Goal: Task Accomplishment & Management: Manage account settings

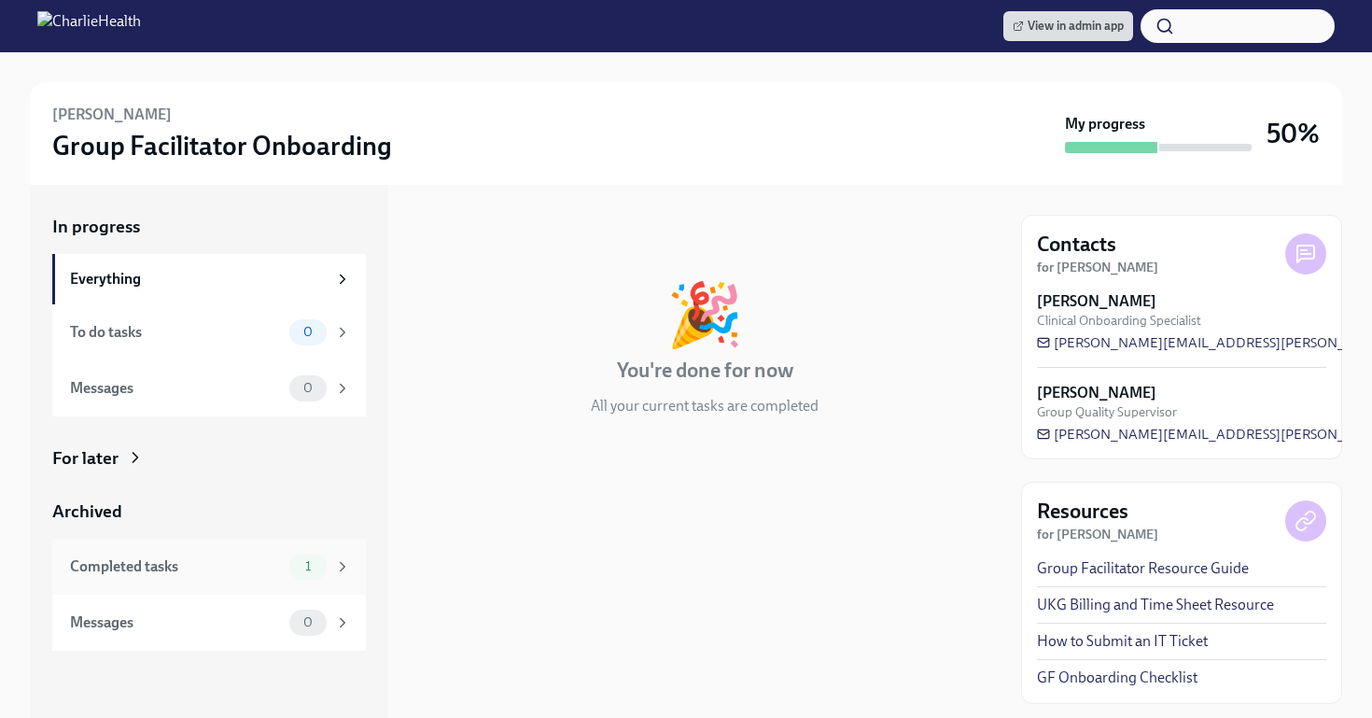
click at [285, 576] on div "Completed tasks 1" at bounding box center [210, 567] width 281 height 26
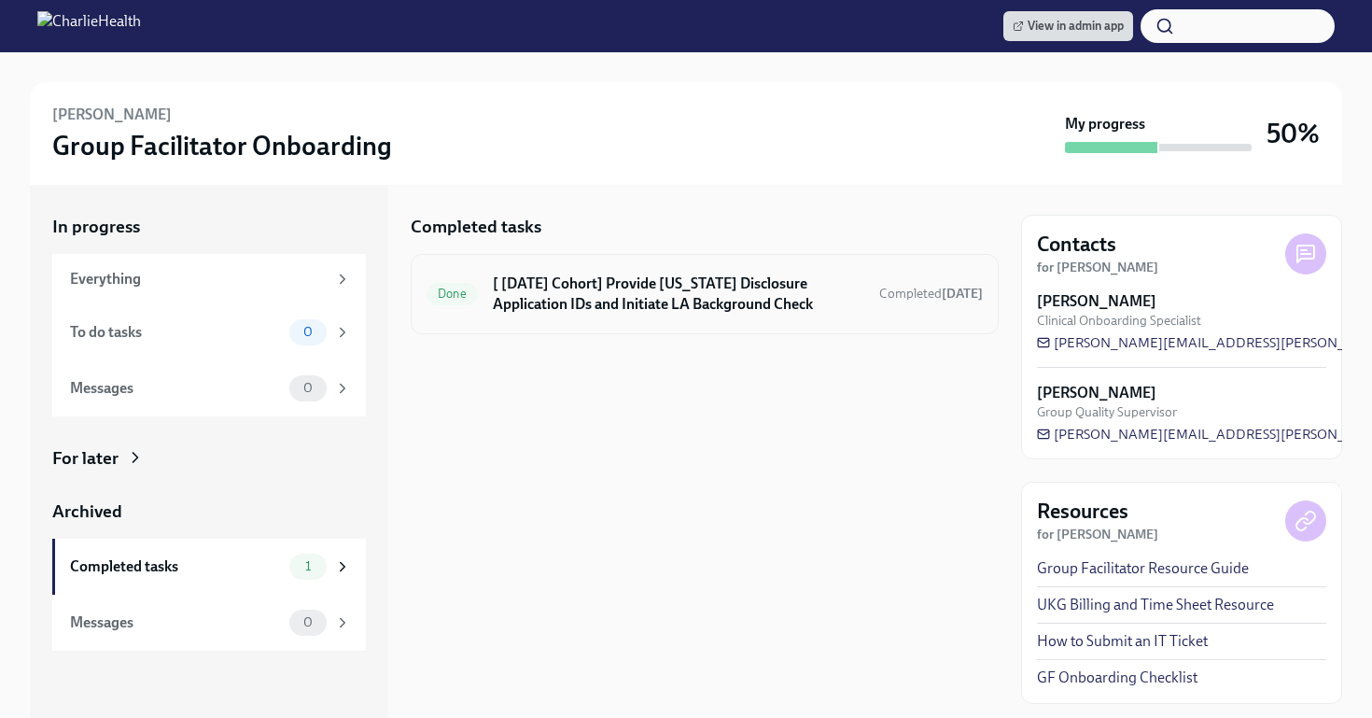
click at [645, 327] on div "Done [ [DATE] Cohort] Provide [US_STATE] Disclosure Application IDs and Initiat…" at bounding box center [705, 294] width 588 height 80
click at [641, 305] on h6 "[ Sep 22nd Cohort] Provide Utah Disclosure Application IDs and Initiate LA Back…" at bounding box center [679, 294] width 372 height 41
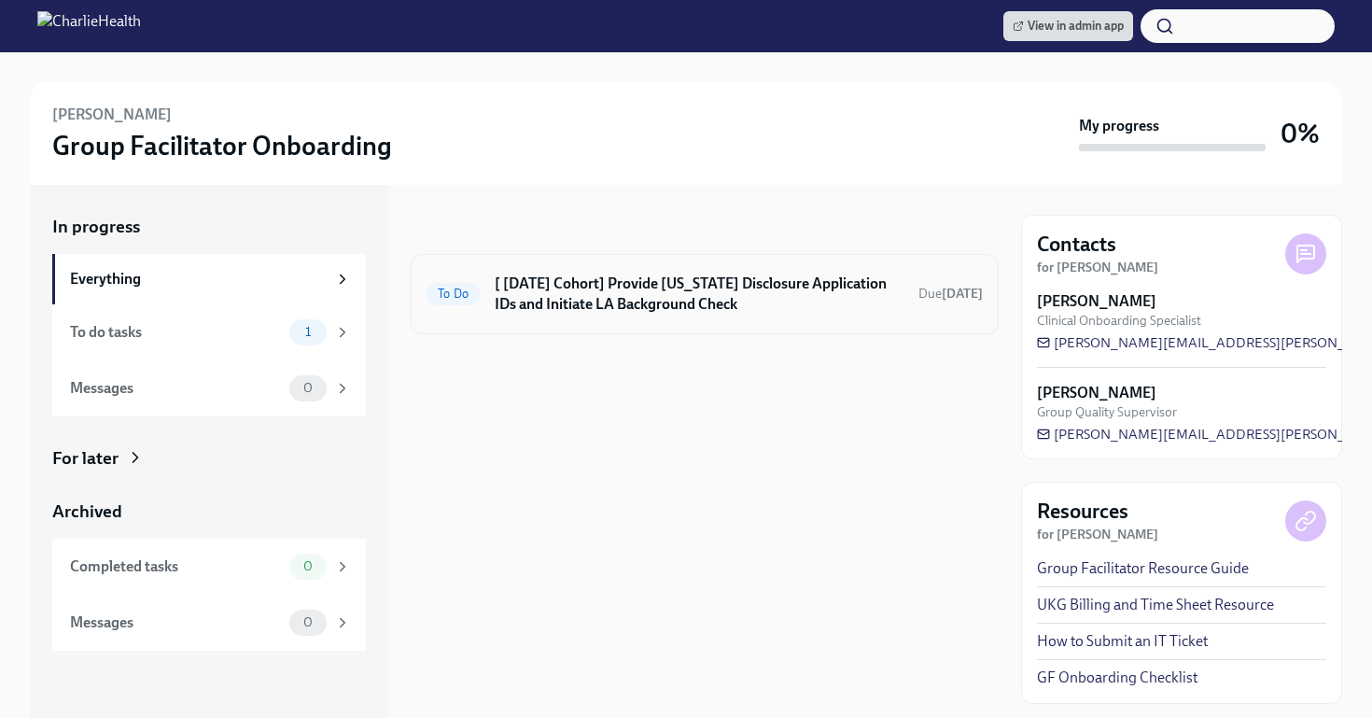
click at [618, 316] on div "To Do [ Sep 22nd Cohort] Provide Utah Disclosure Application IDs and Initiate L…" at bounding box center [705, 294] width 556 height 49
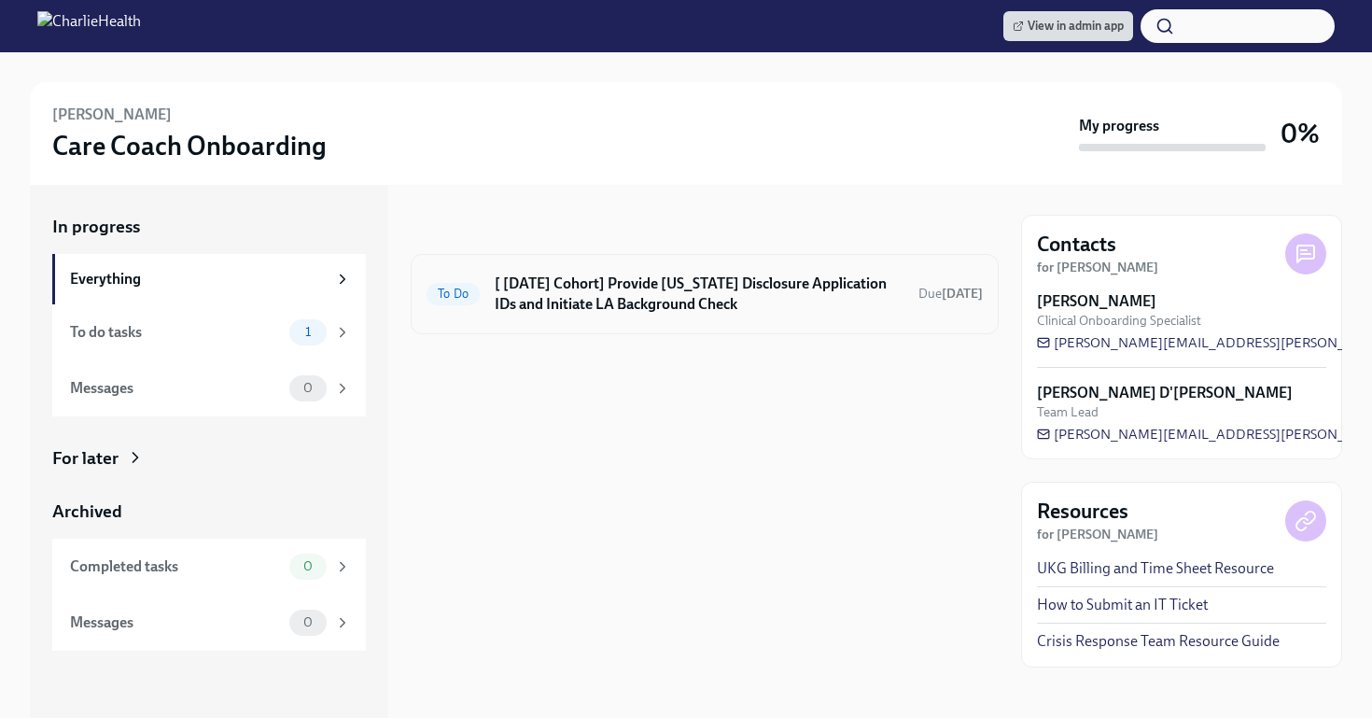
click at [759, 316] on div "To Do [ Sep 22nd Cohort] Provide Utah Disclosure Application IDs and Initiate L…" at bounding box center [705, 294] width 556 height 49
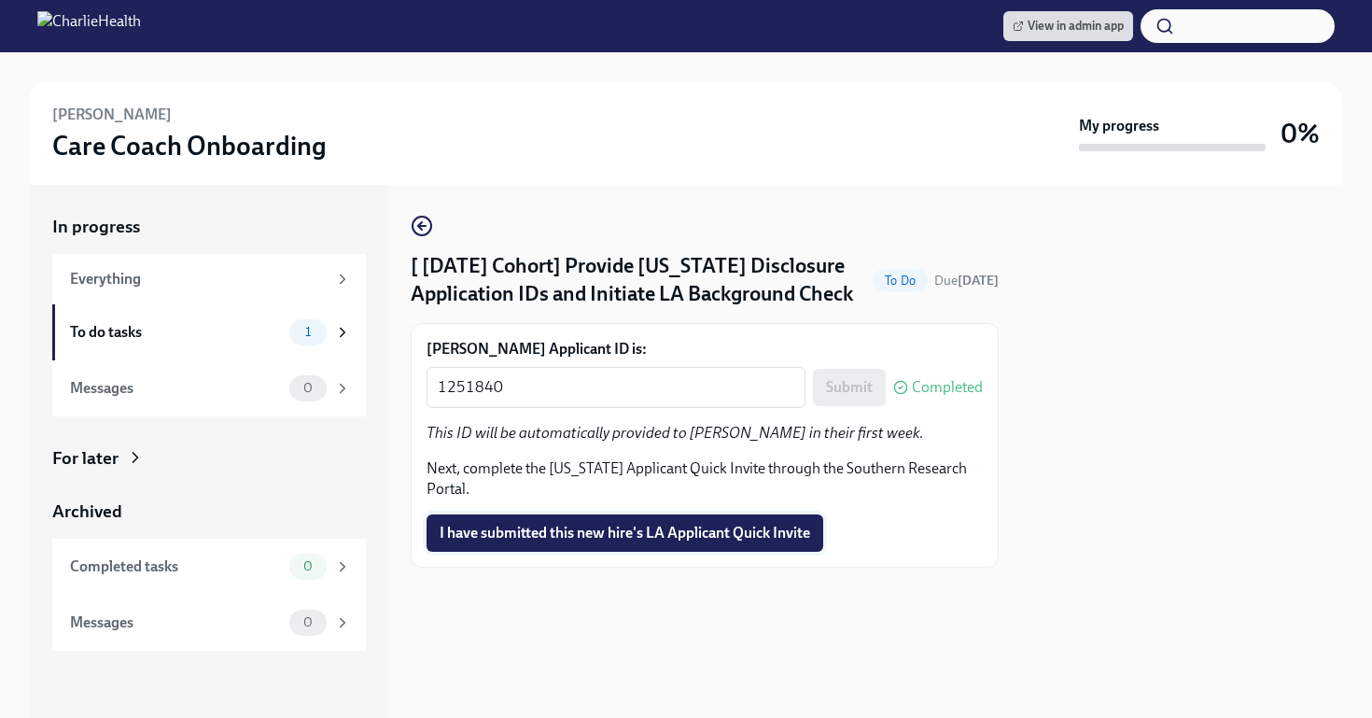
click at [625, 533] on span "I have submitted this new hire's LA Applicant Quick Invite" at bounding box center [625, 533] width 371 height 19
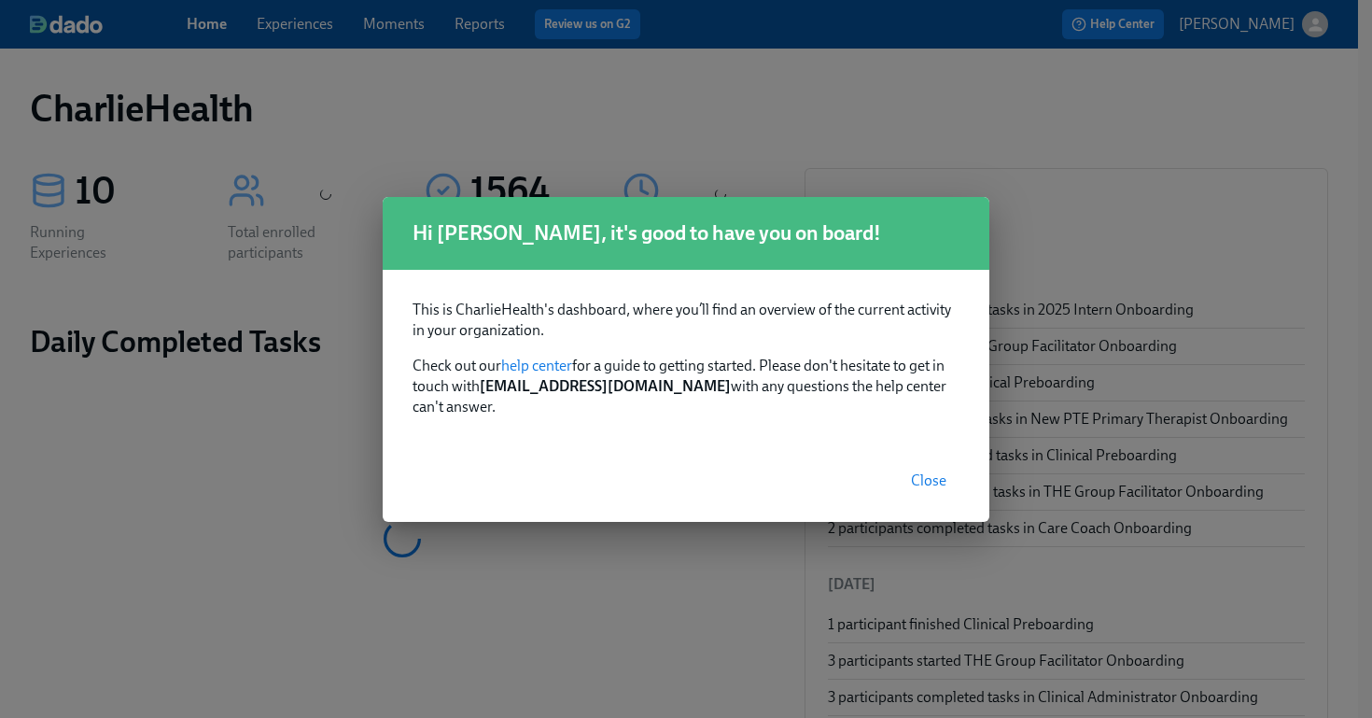
click at [930, 471] on span "Close" at bounding box center [928, 480] width 35 height 19
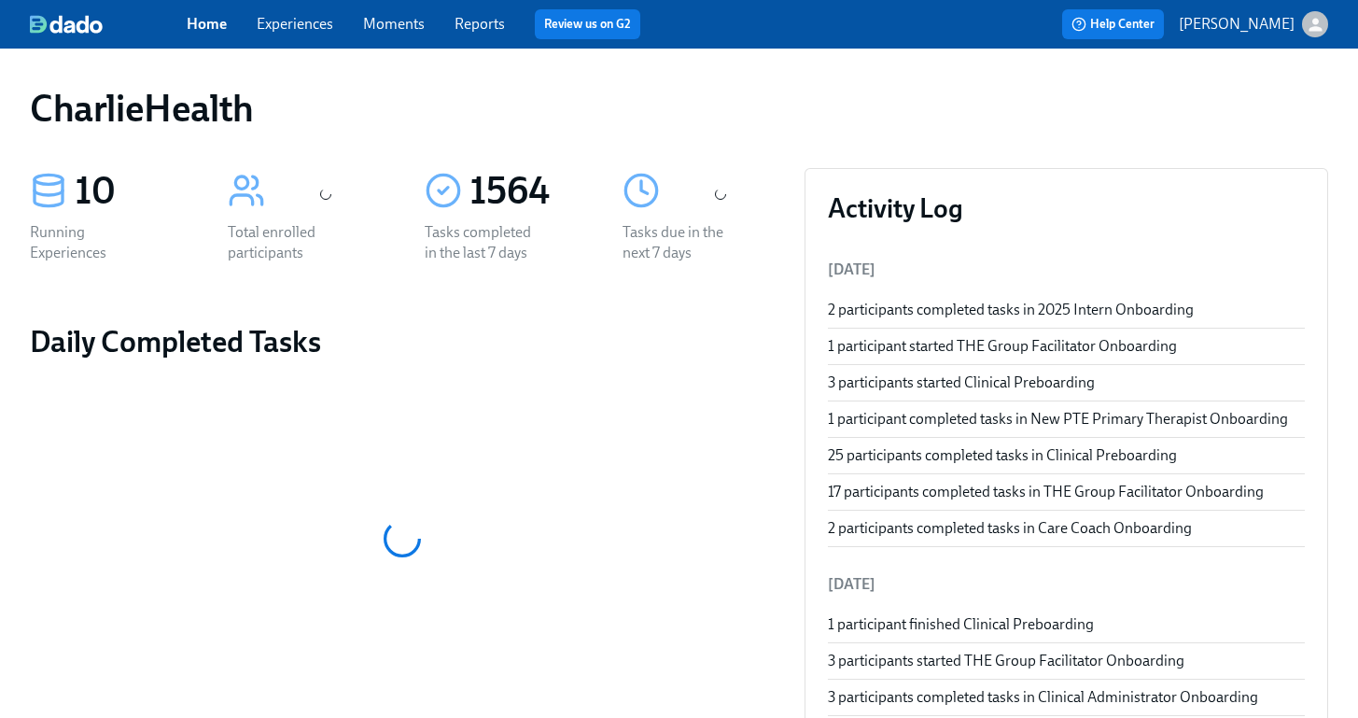
click at [304, 15] on link "Experiences" at bounding box center [295, 24] width 77 height 18
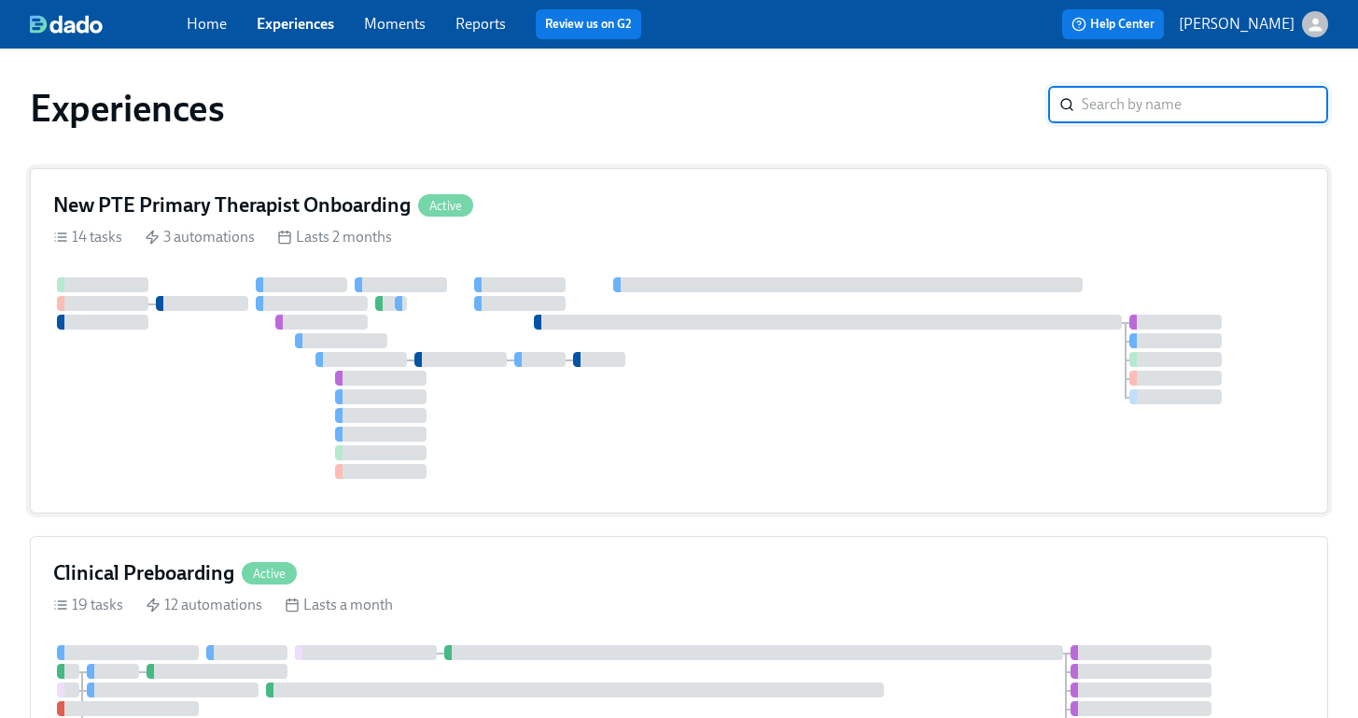
scroll to position [225, 0]
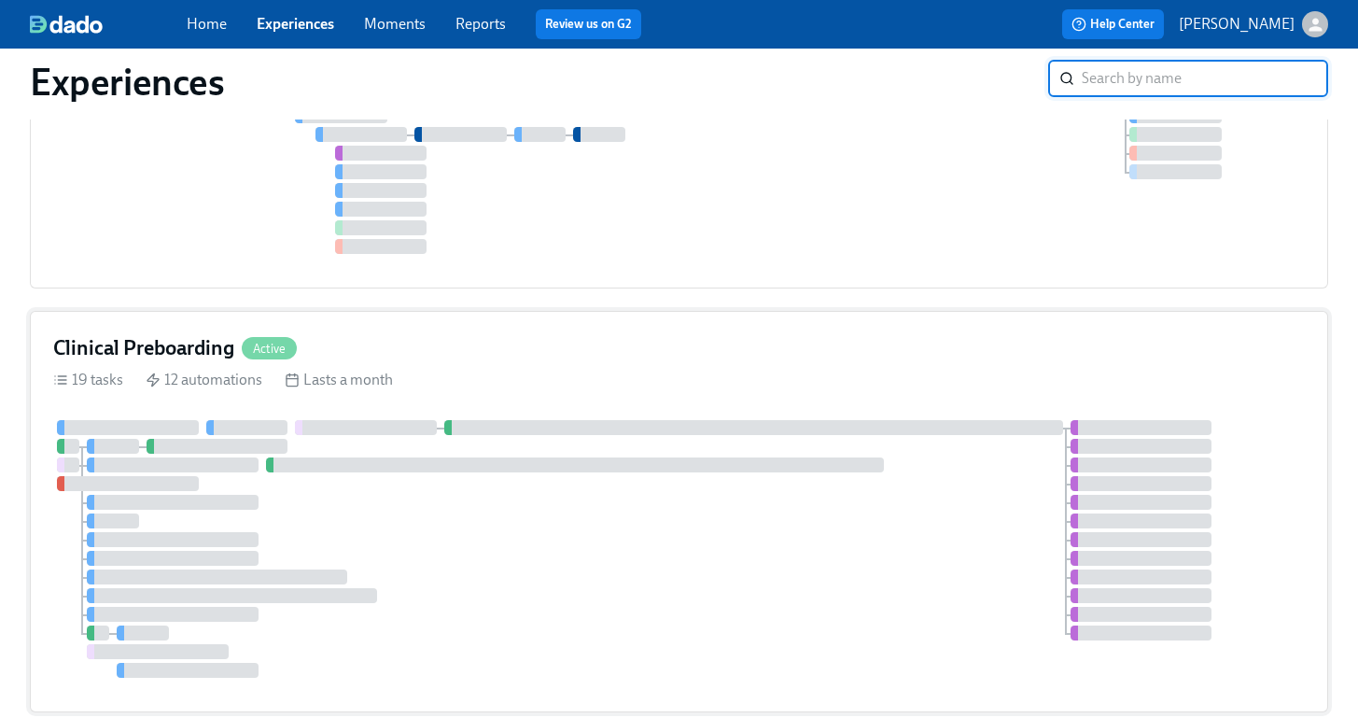
click at [678, 379] on div "19 tasks 12 automations Lasts a month" at bounding box center [679, 380] width 1252 height 21
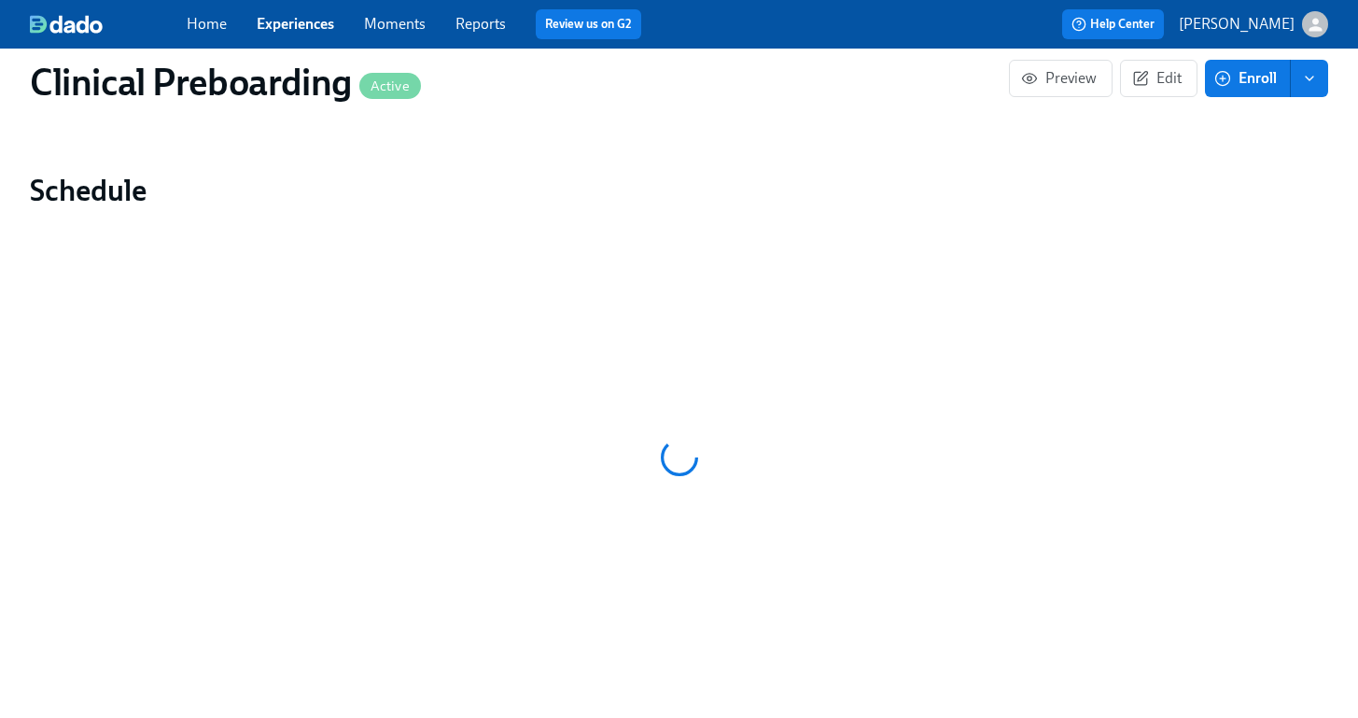
scroll to position [1260, 0]
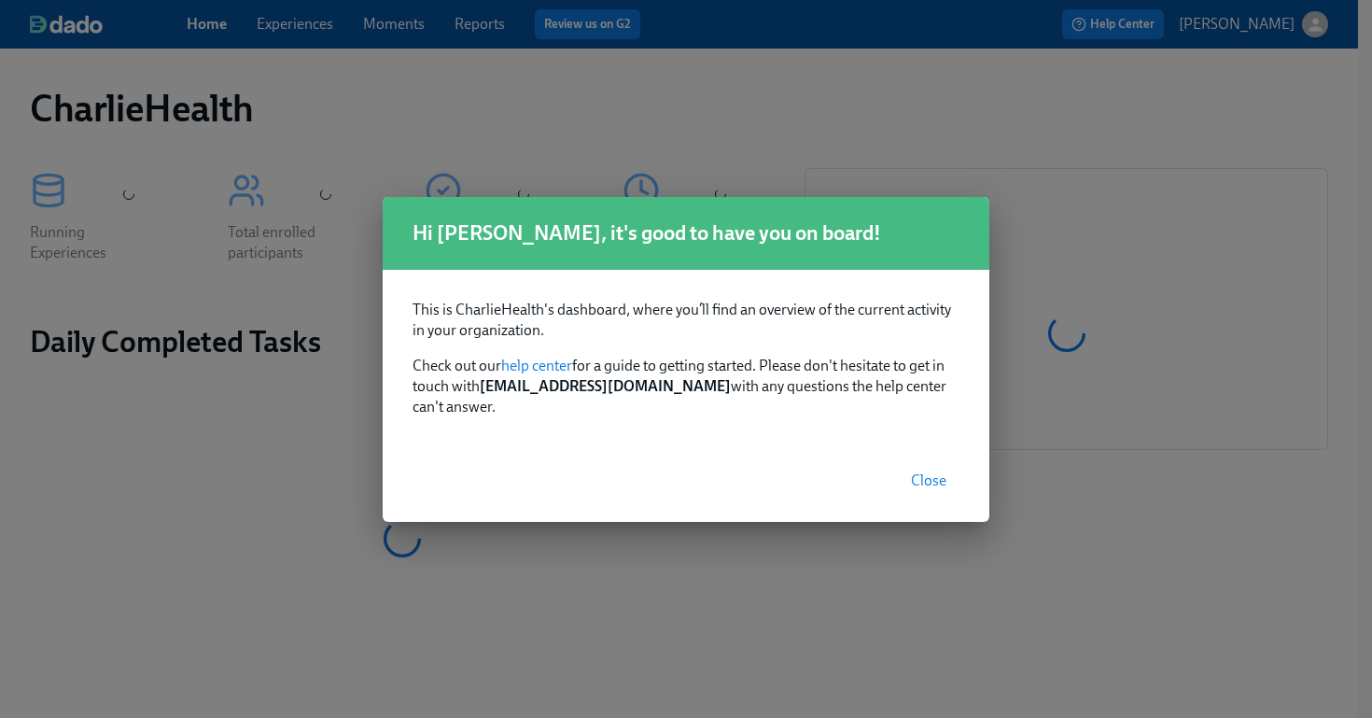
click at [935, 462] on button "Close" at bounding box center [929, 480] width 62 height 37
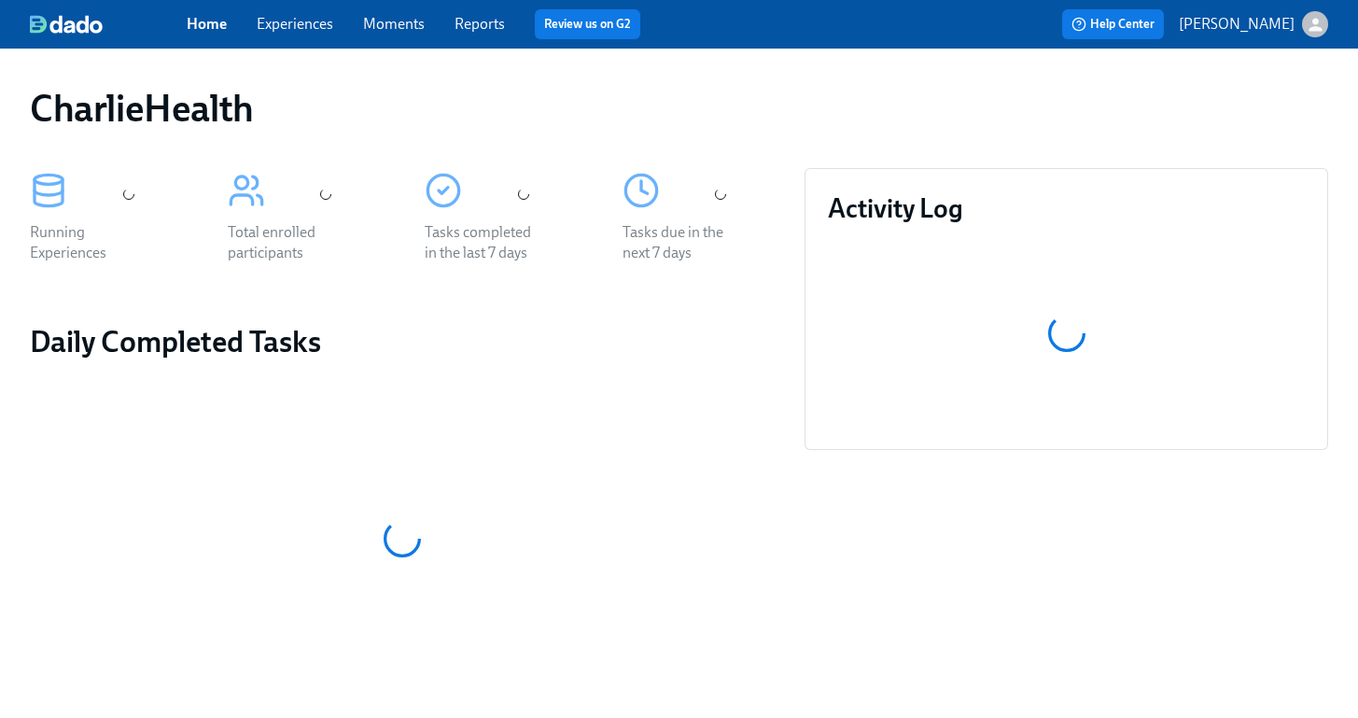
click at [319, 38] on div "Home Experiences Moments Reports Review us on G2" at bounding box center [472, 24] width 571 height 30
click at [316, 35] on div "Home Experiences Moments Reports Review us on G2" at bounding box center [472, 24] width 571 height 30
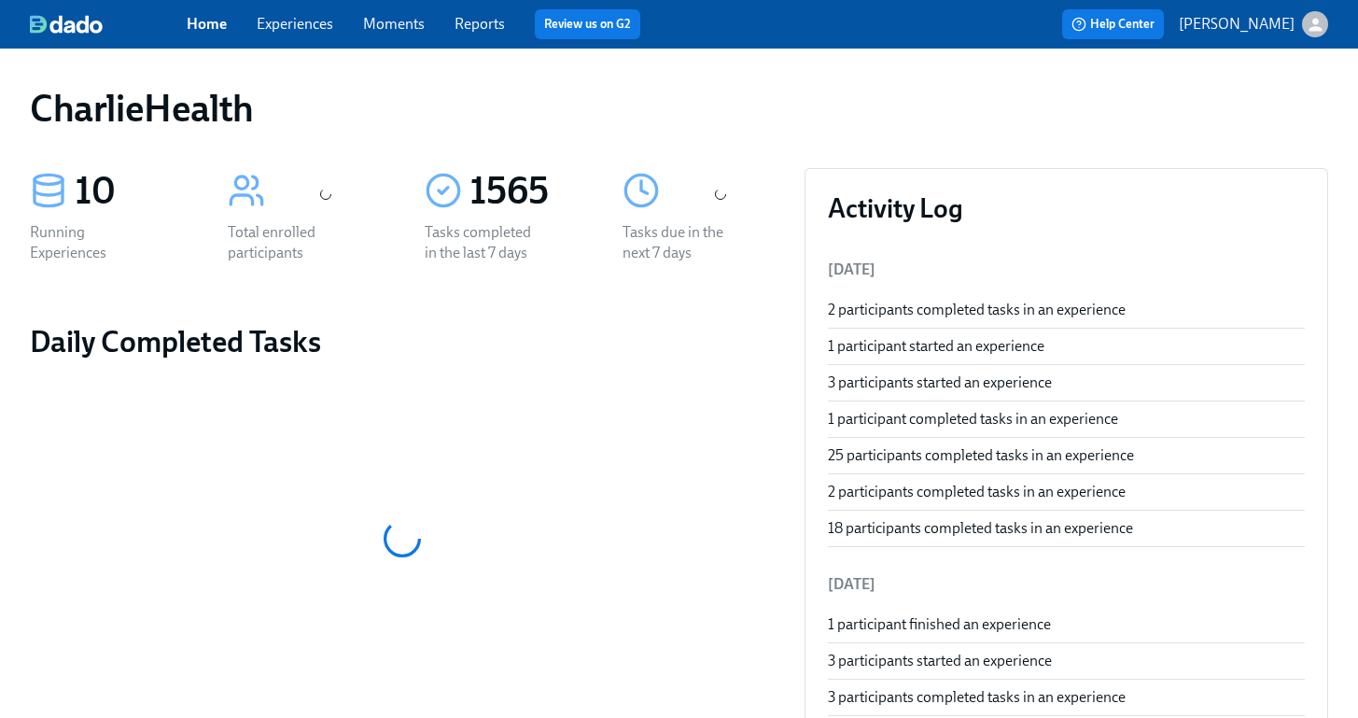
click at [311, 27] on link "Experiences" at bounding box center [295, 24] width 77 height 18
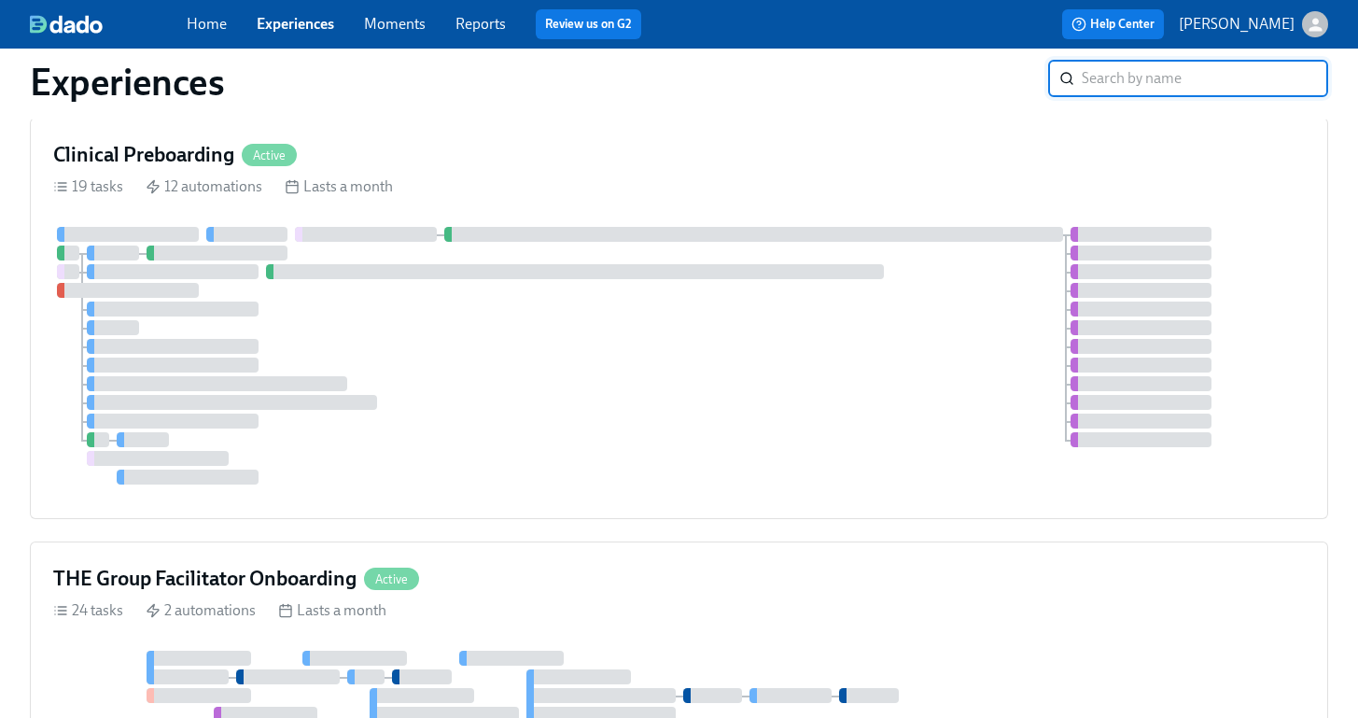
scroll to position [1029, 0]
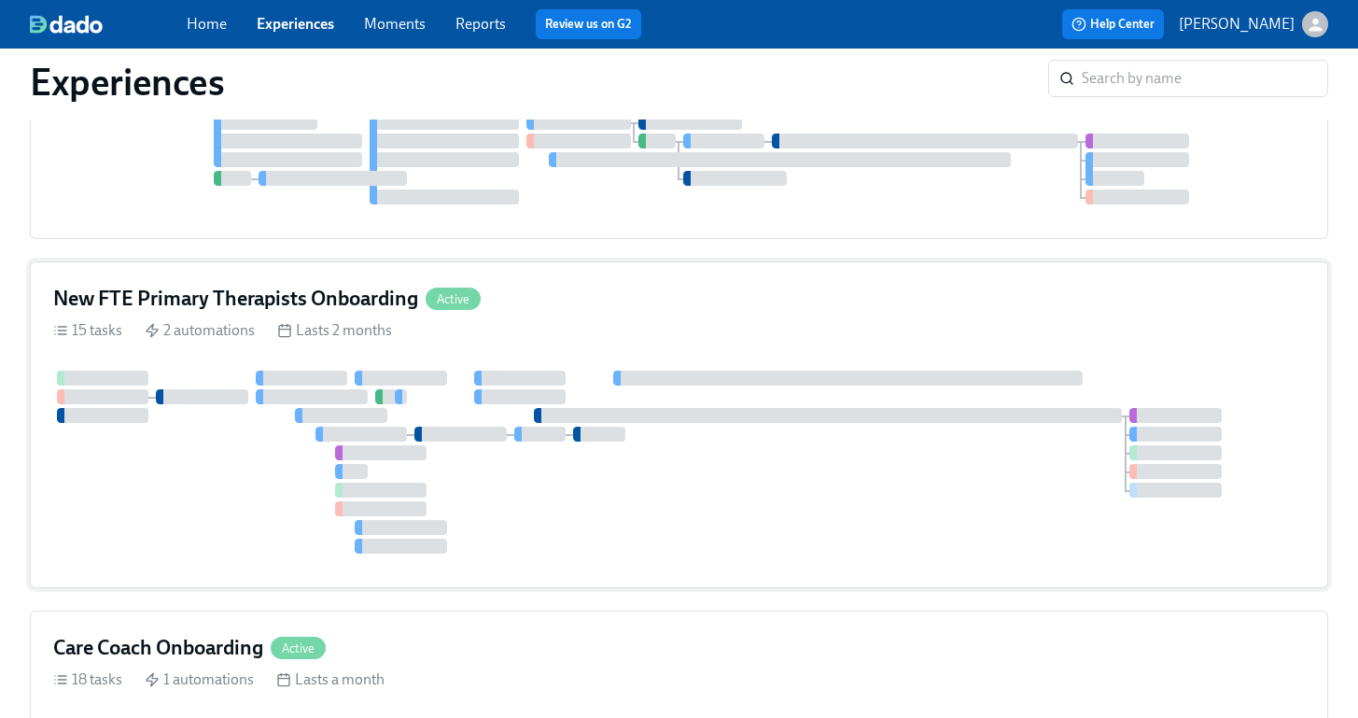
click at [663, 313] on div "New FTE Primary Therapists Onboarding Active 15 tasks 2 automations Lasts 2 mon…" at bounding box center [679, 424] width 1299 height 327
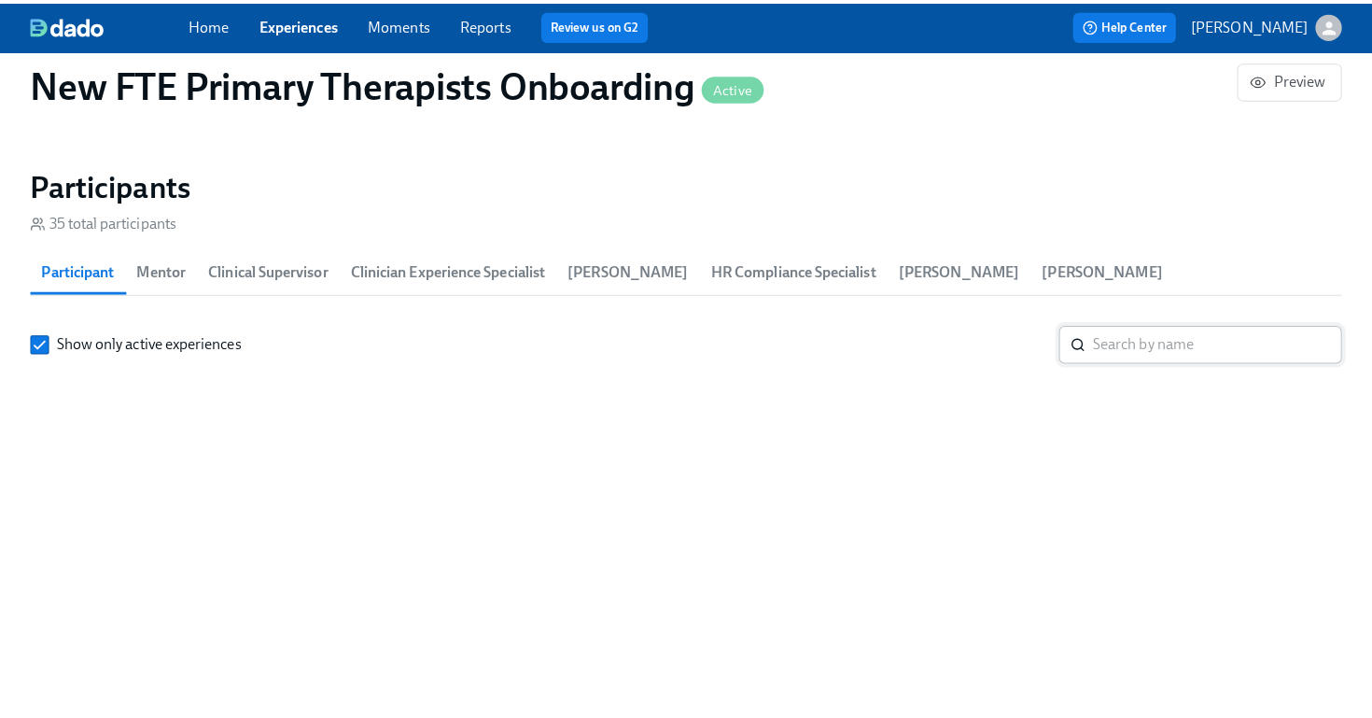
scroll to position [0, 11498]
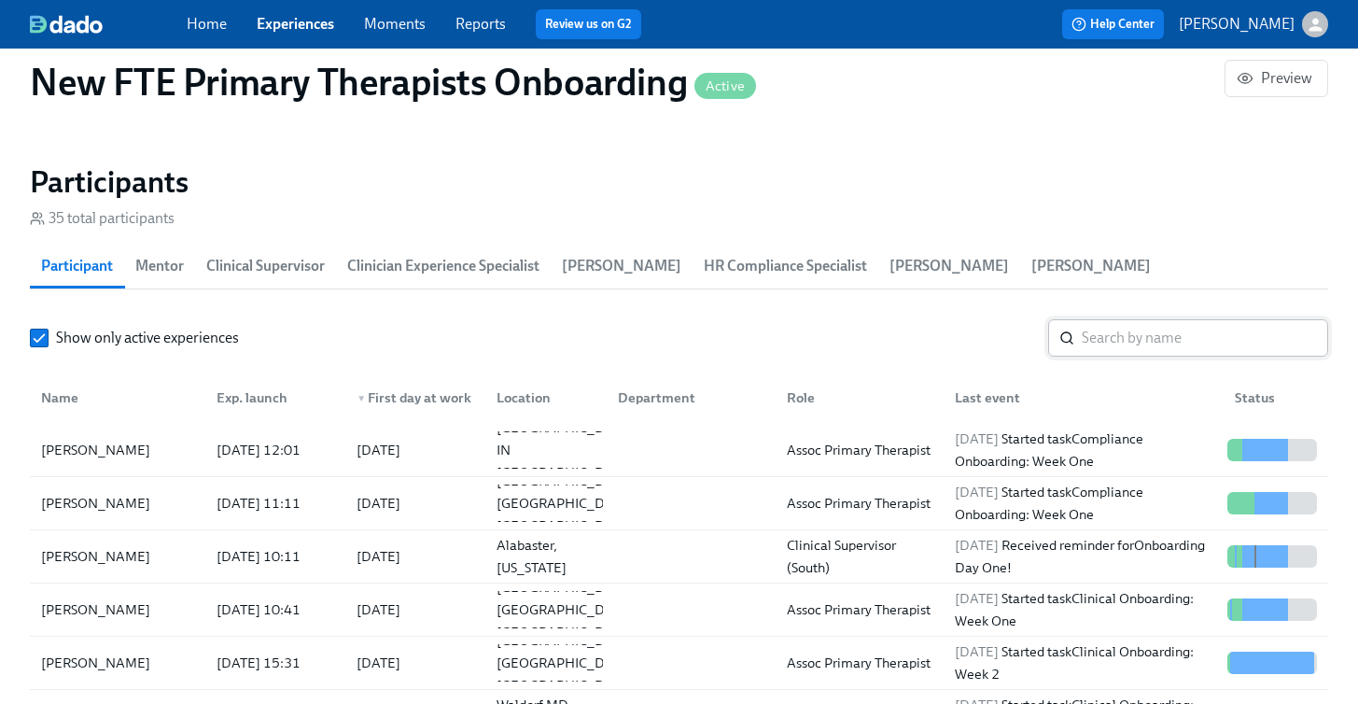
click at [1139, 319] on input "search" at bounding box center [1205, 337] width 246 height 37
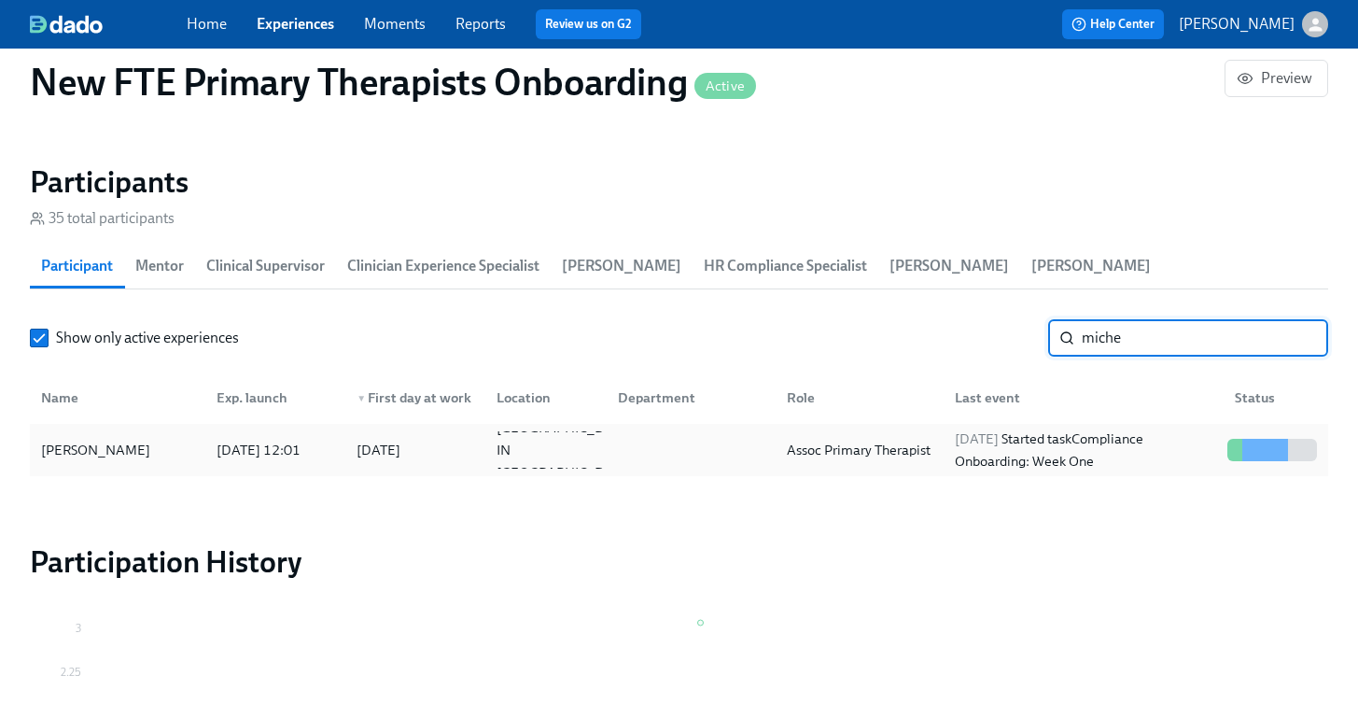
type input "miche"
click at [44, 439] on div "[PERSON_NAME]" at bounding box center [96, 450] width 124 height 22
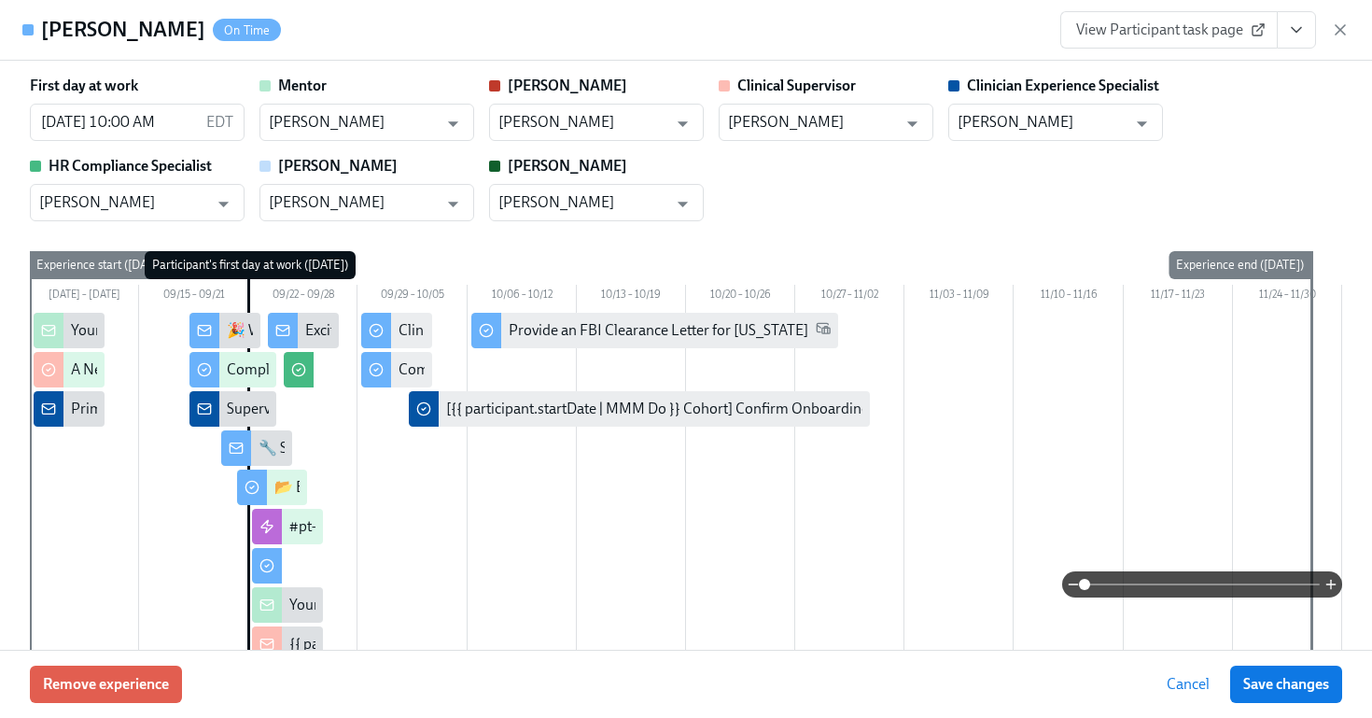
click at [1296, 43] on button "View task page" at bounding box center [1296, 29] width 39 height 37
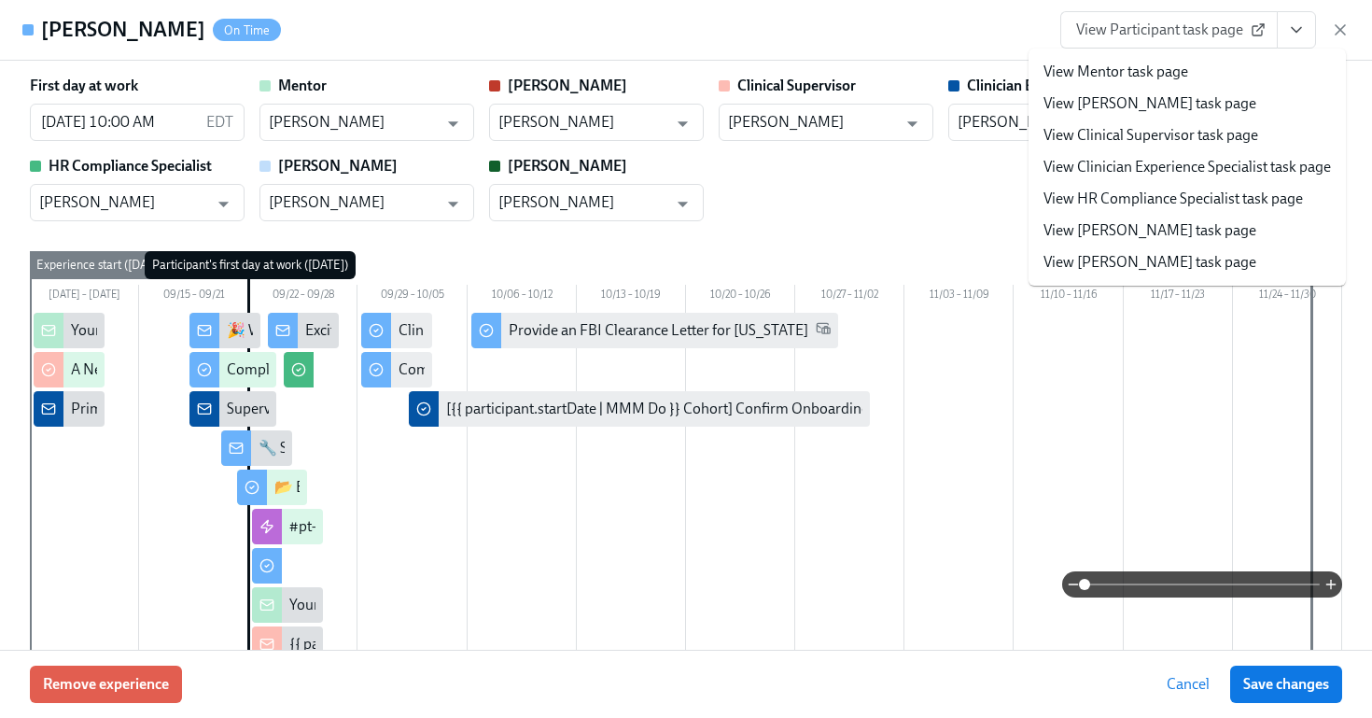
click at [941, 205] on div "First day at work 09/22/2025 10:00 AM EDT ​ Mentor Daniella Bonhomme ​ Clarissa…" at bounding box center [686, 149] width 1313 height 146
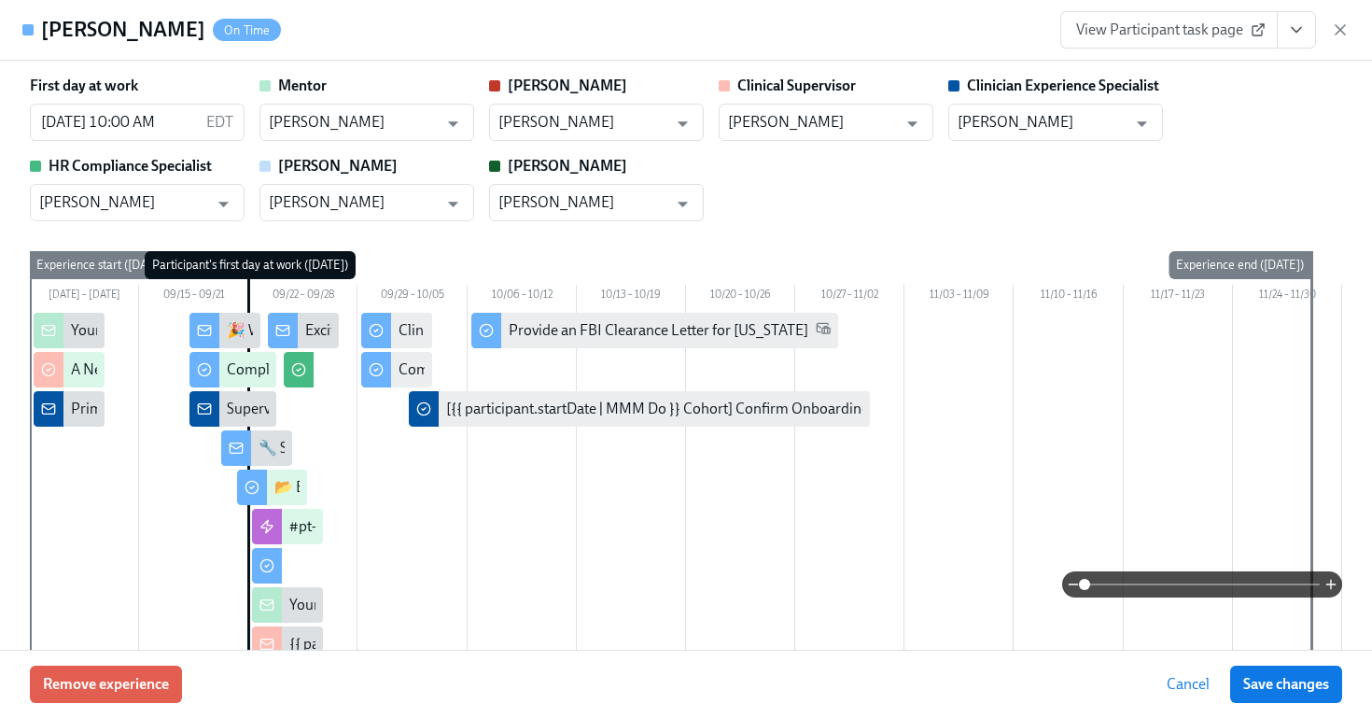
click at [1283, 36] on button "View task page" at bounding box center [1296, 29] width 39 height 37
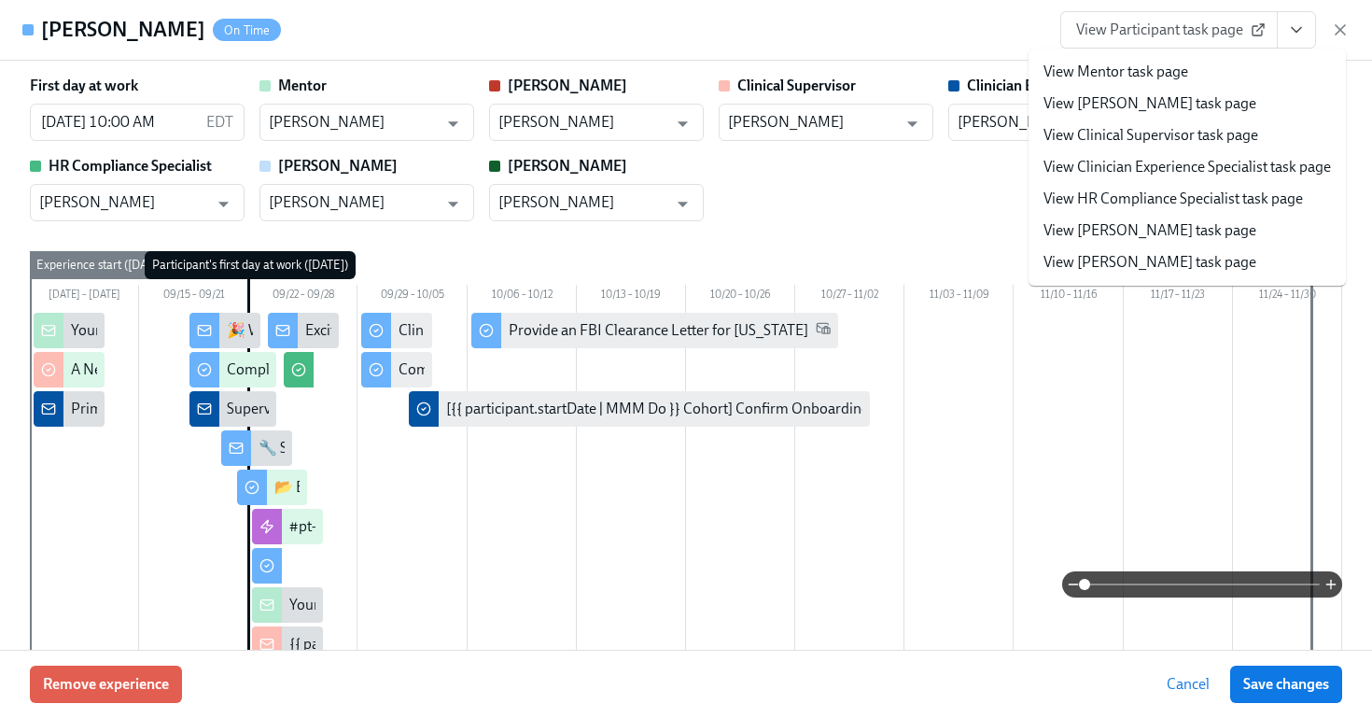
click at [1113, 196] on link "View HR Compliance Specialist task page" at bounding box center [1174, 199] width 260 height 21
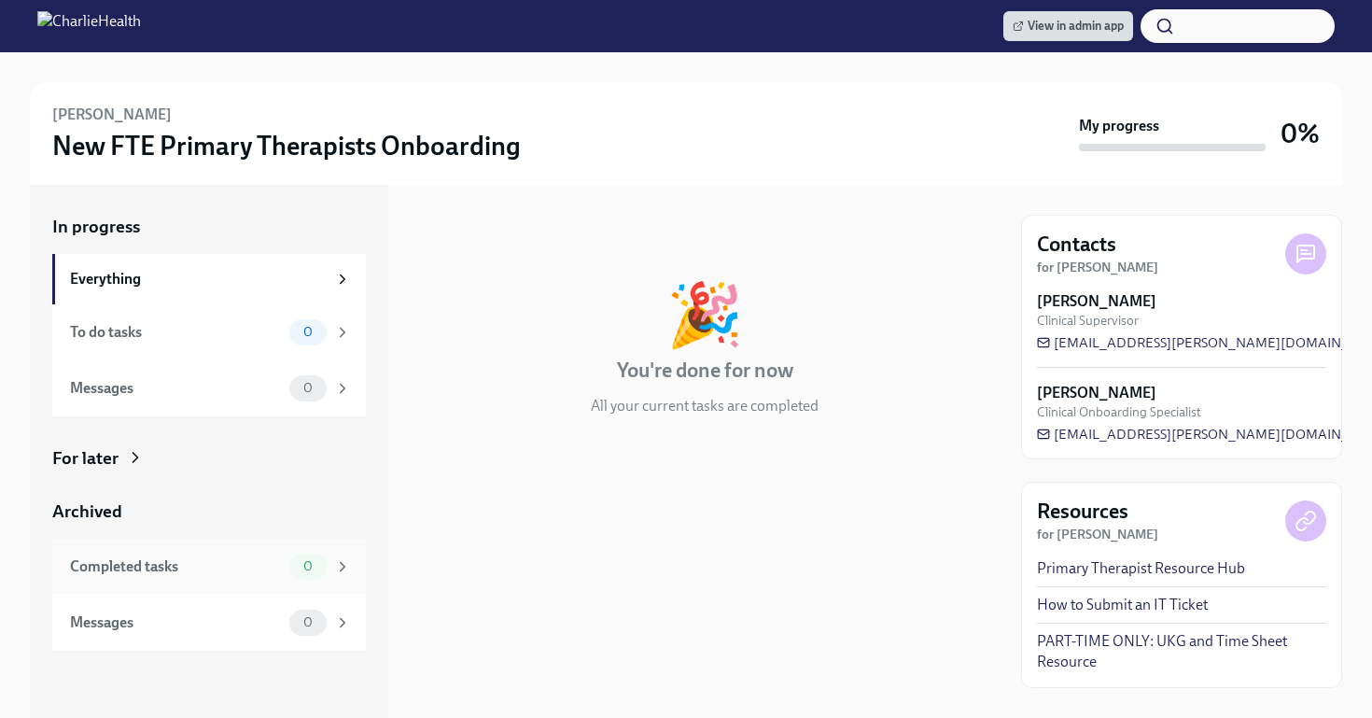
click at [278, 555] on div "Completed tasks 0" at bounding box center [210, 567] width 281 height 26
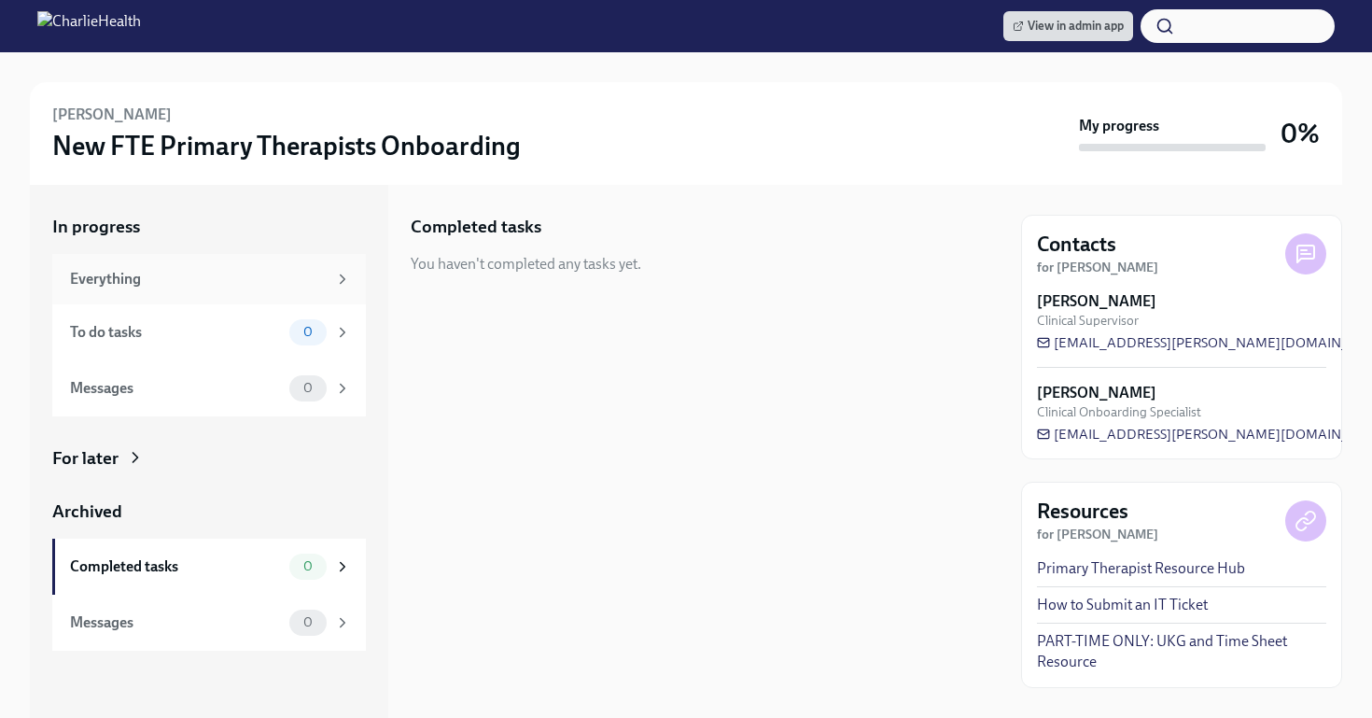
click at [294, 280] on div "Everything" at bounding box center [198, 279] width 257 height 21
